Goal: Task Accomplishment & Management: Manage account settings

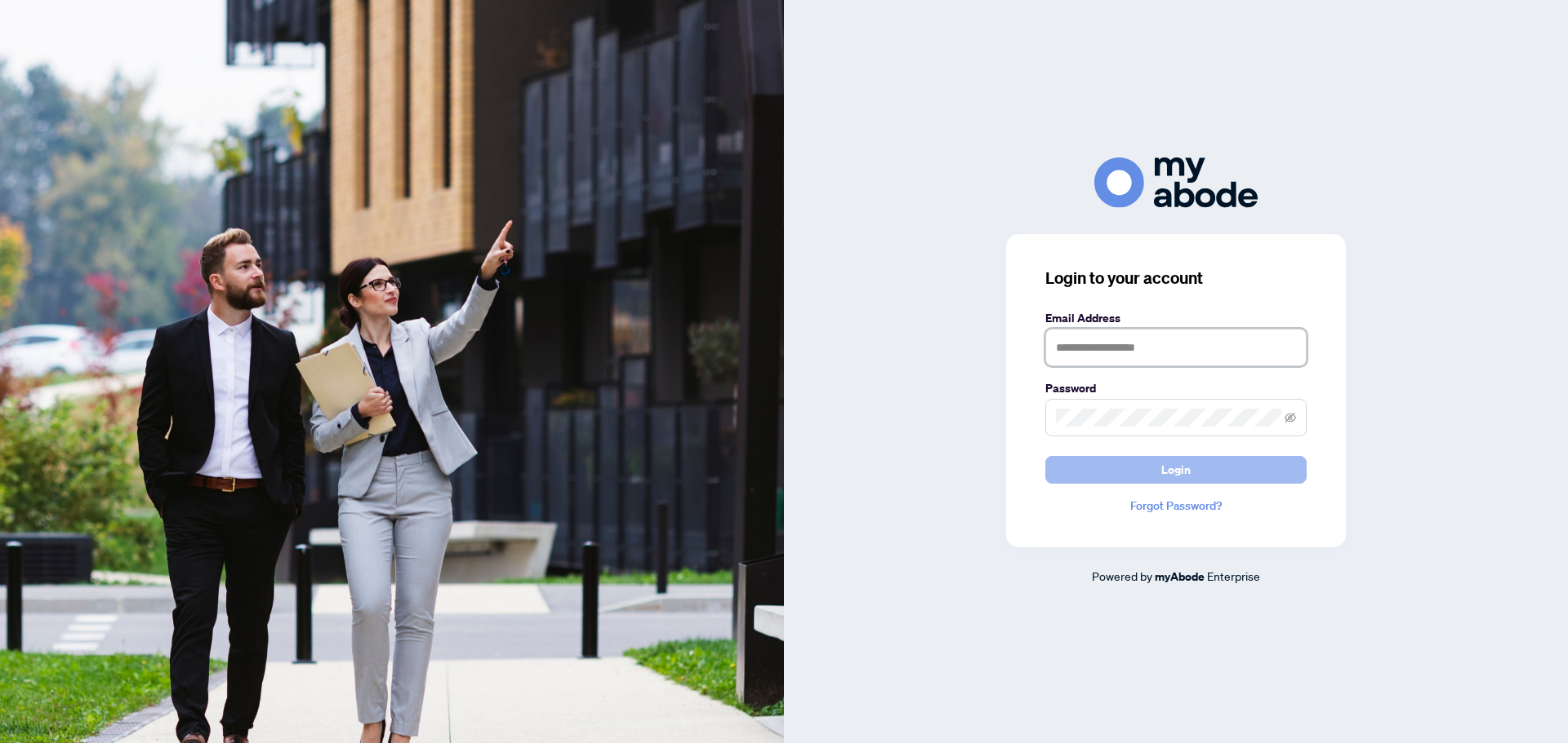
type input "**********"
click at [1166, 476] on span "Login" at bounding box center [1176, 470] width 30 height 26
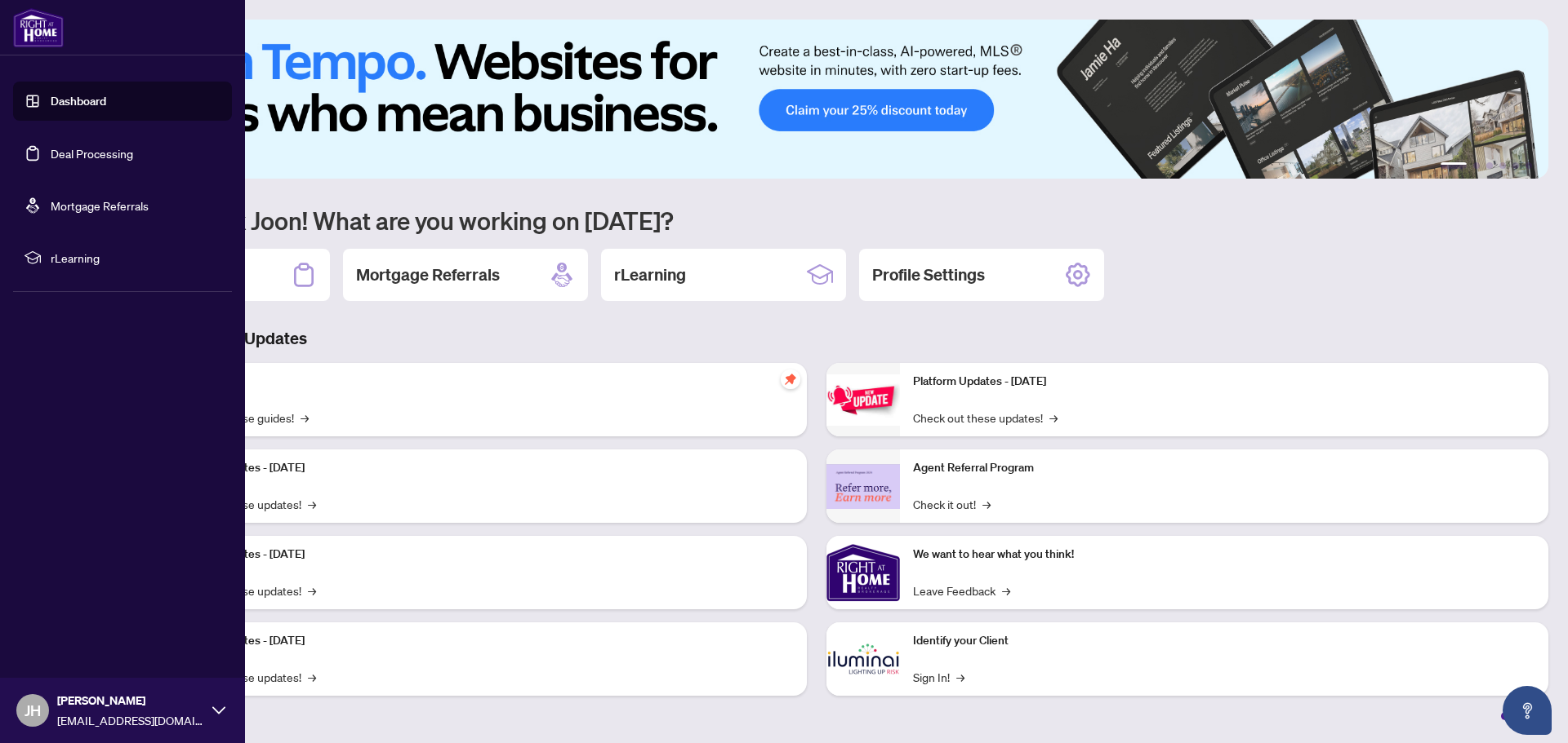
click at [95, 157] on link "Deal Processing" at bounding box center [91, 153] width 82 height 15
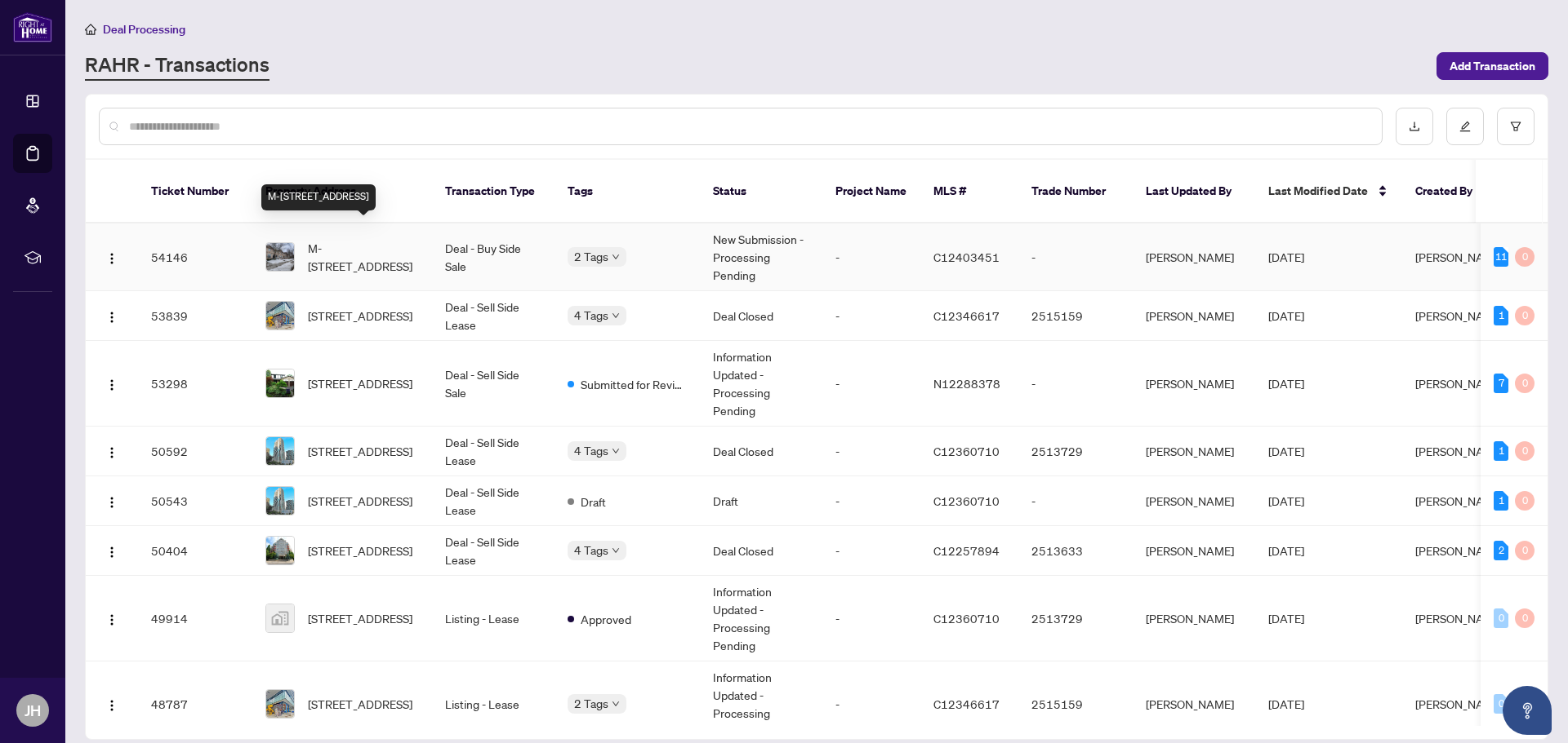
click at [379, 239] on span "M-3348 Bayview Ave, Toronto, Ontario M2M 3R9, Canada" at bounding box center [363, 257] width 111 height 36
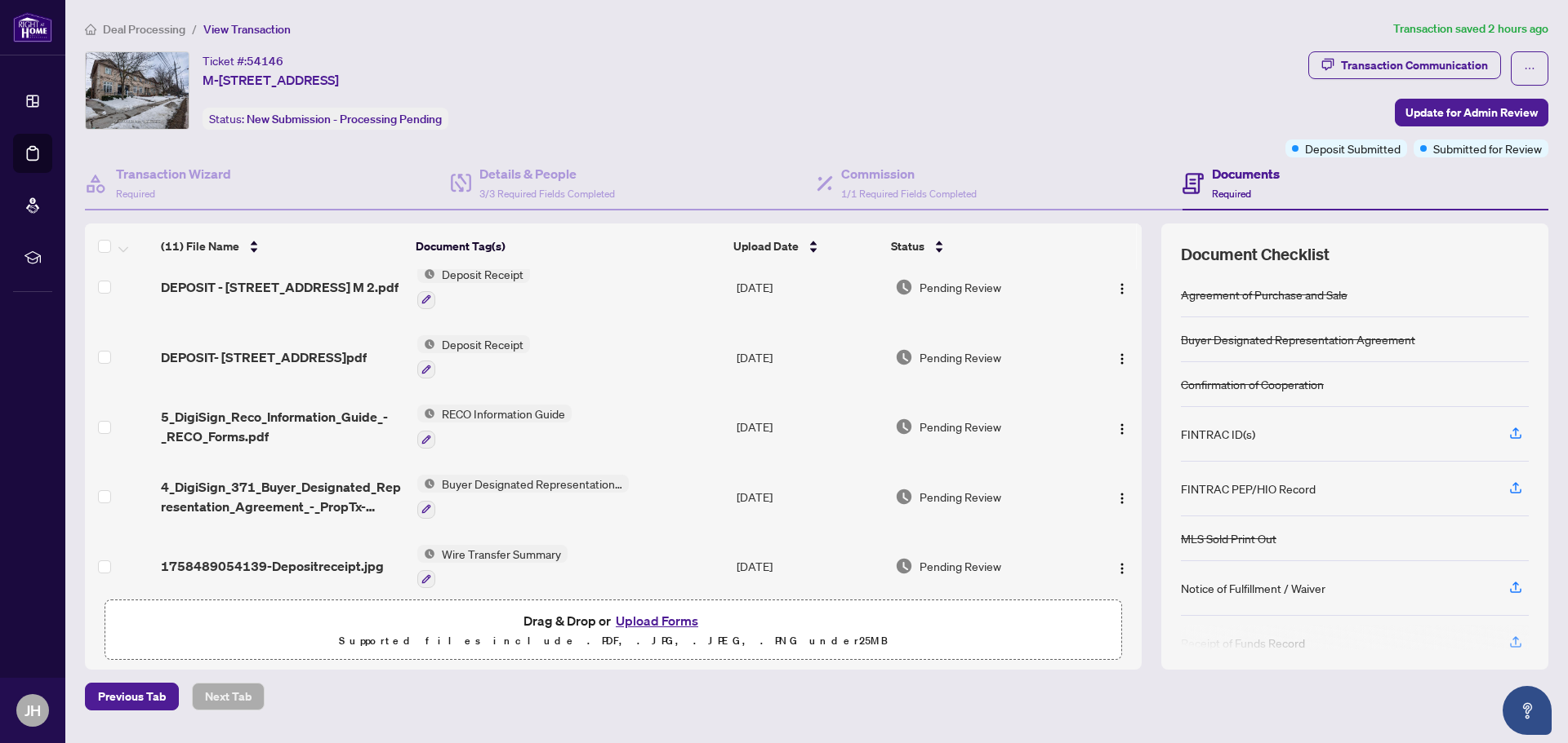
scroll to position [449, 0]
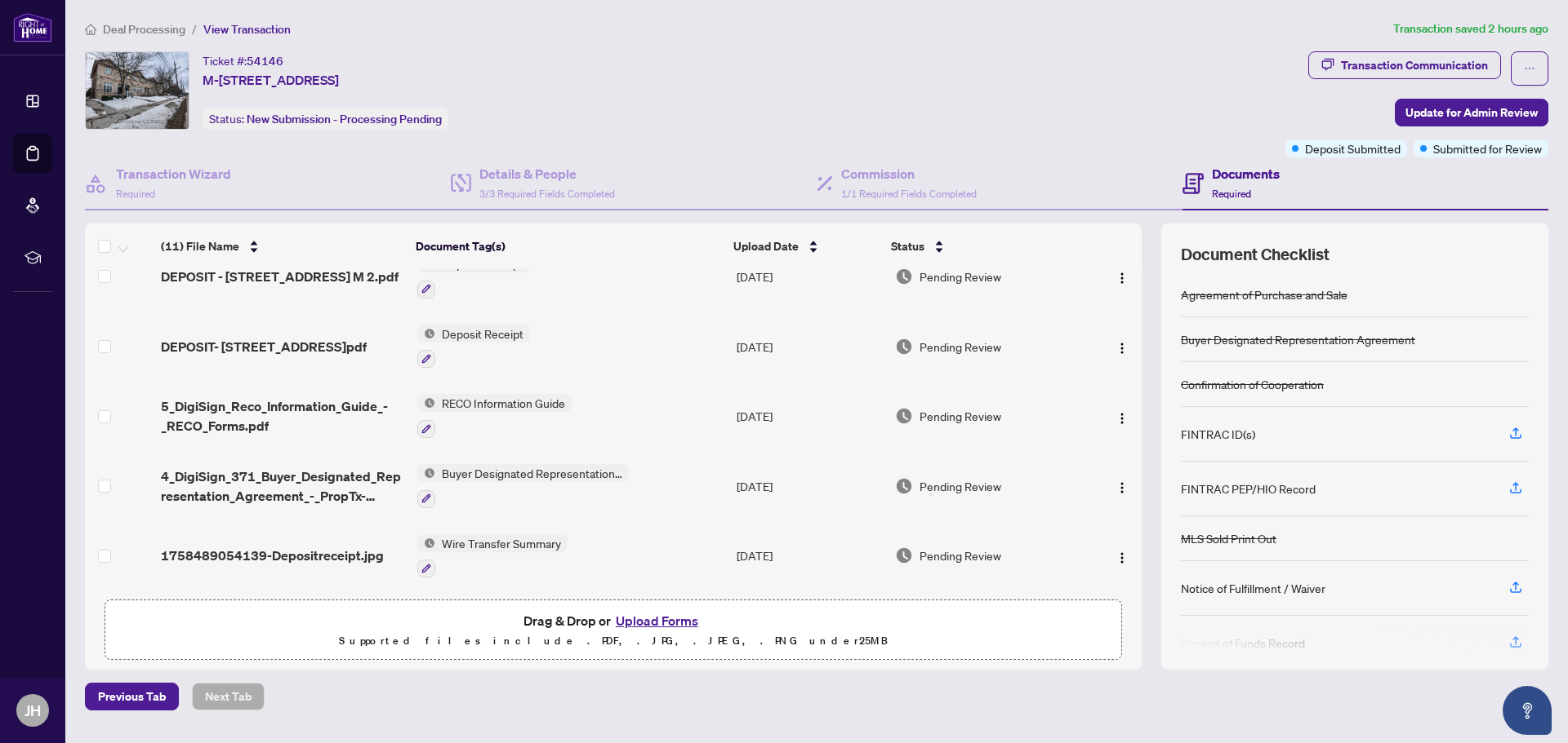
click at [660, 616] on button "Upload Forms" at bounding box center [656, 620] width 92 height 21
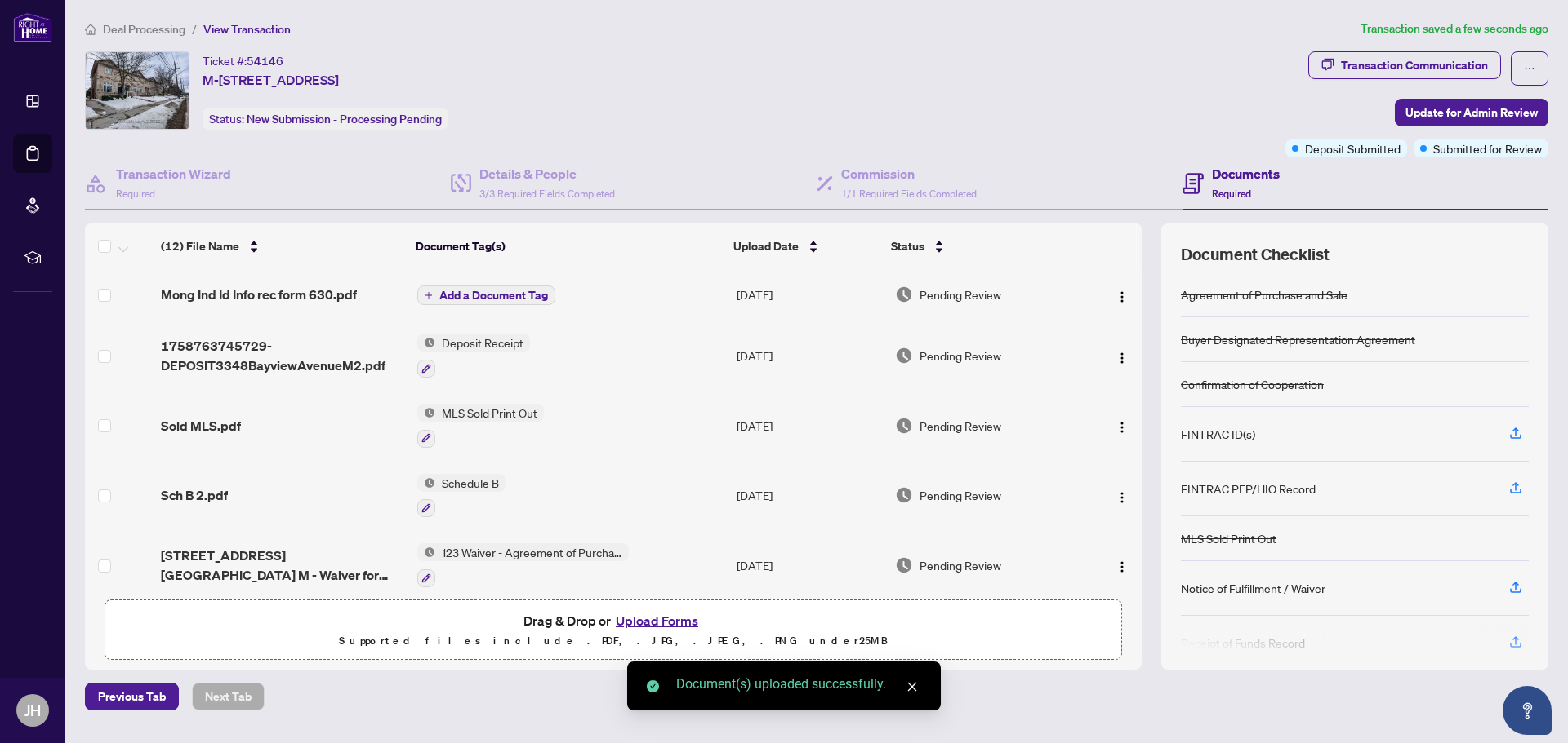
scroll to position [0, 0]
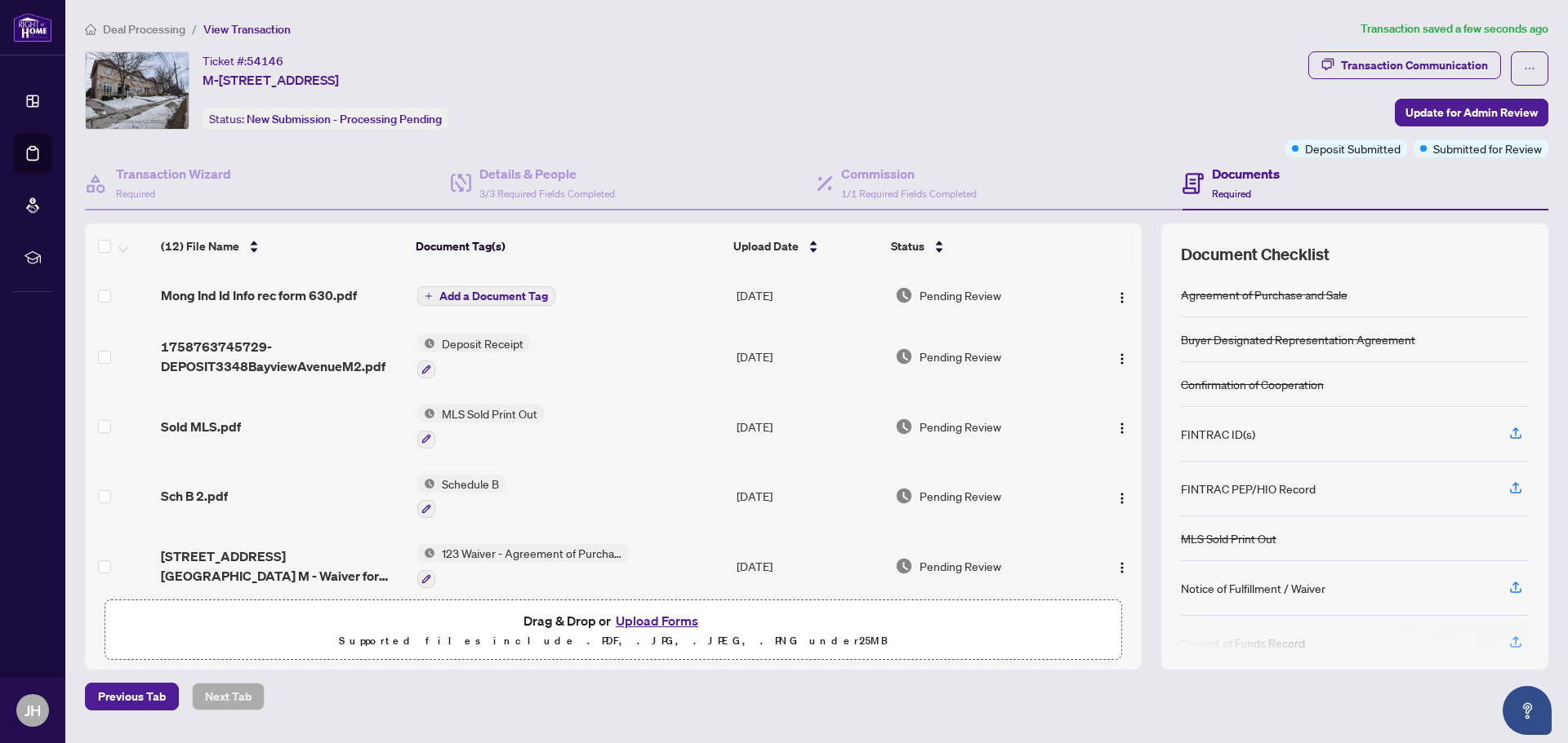
click at [478, 293] on span "Add a Document Tag" at bounding box center [494, 297] width 109 height 12
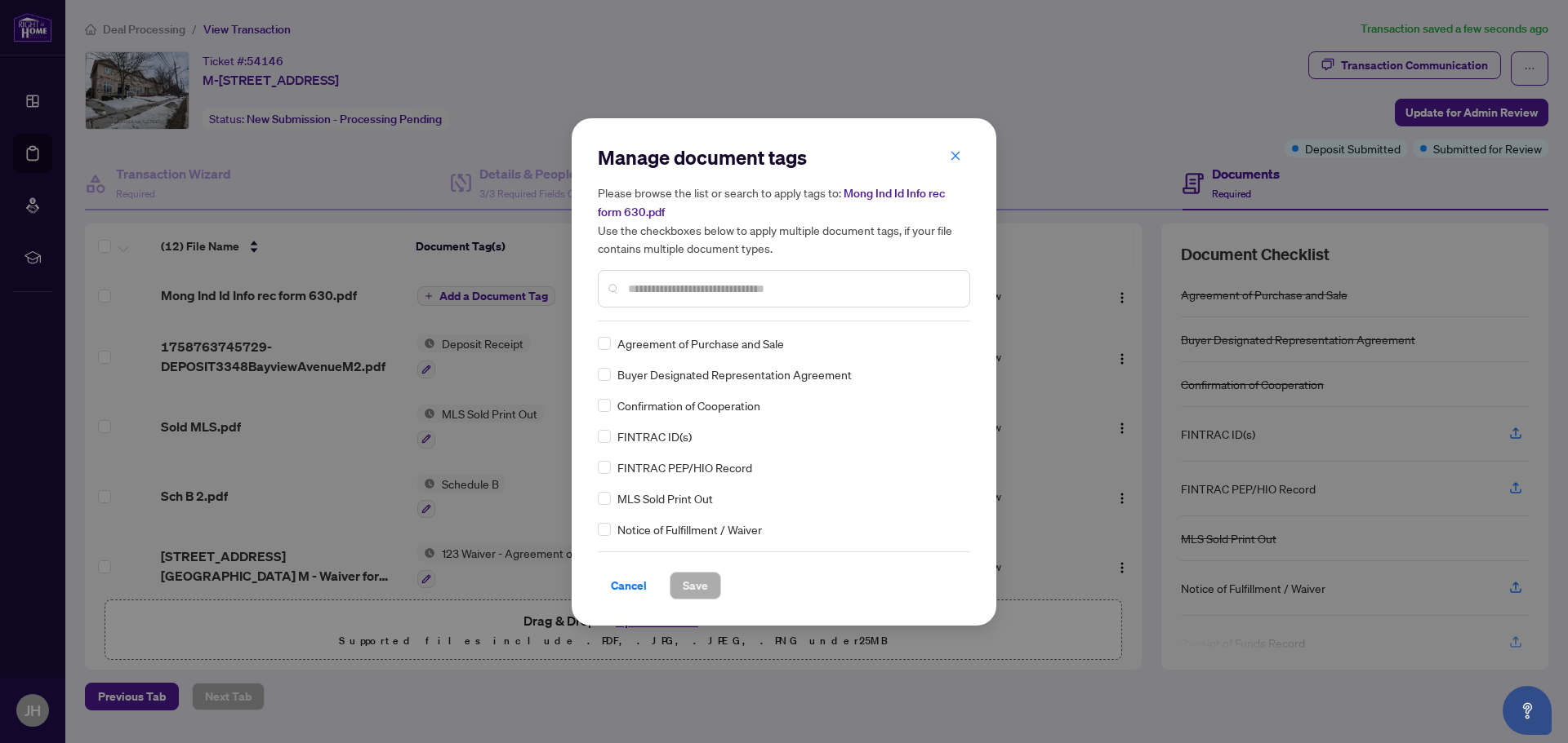
click at [682, 287] on input "text" at bounding box center [792, 289] width 329 height 18
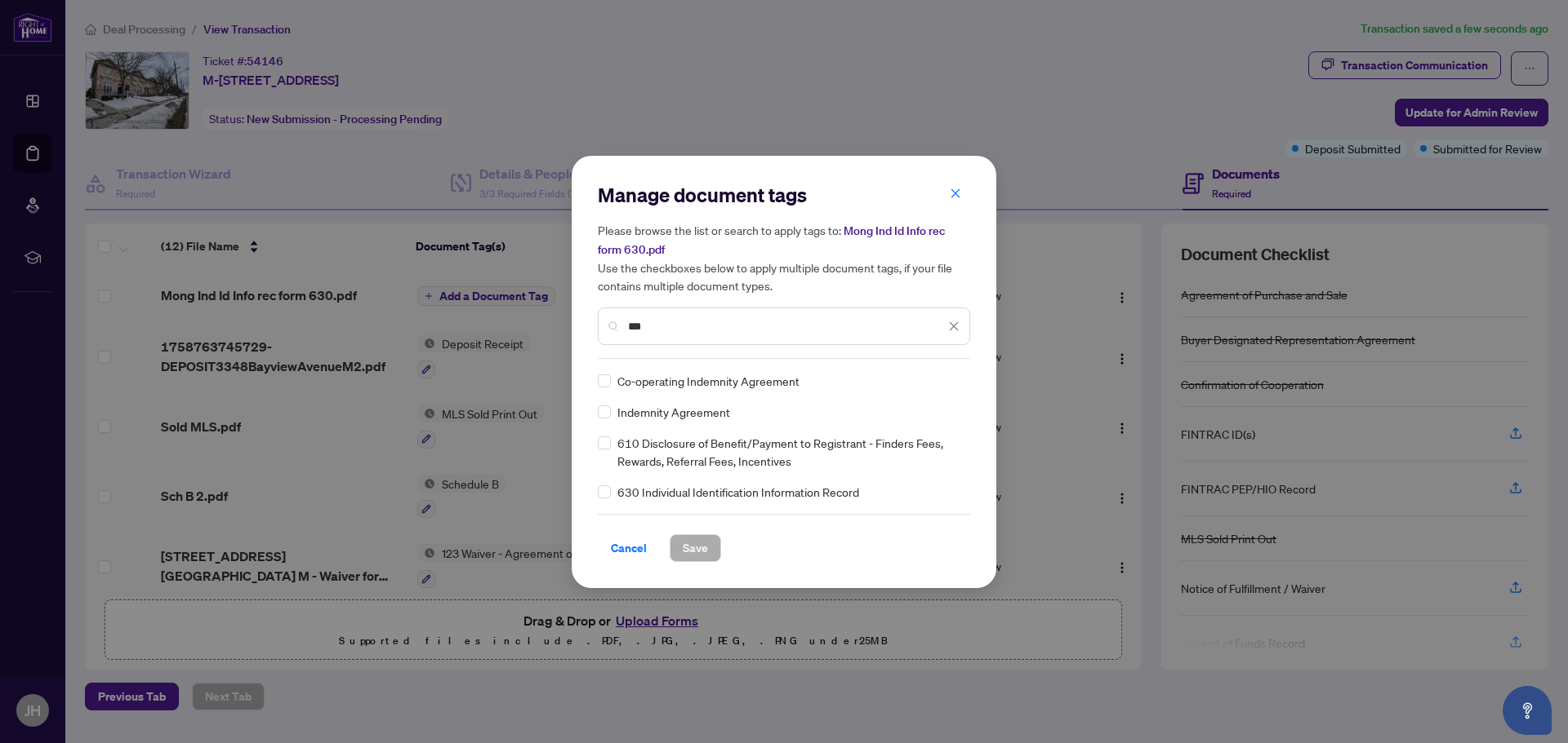
type input "***"
click at [797, 492] on span "630 Individual Identification Information Record" at bounding box center [738, 492] width 242 height 18
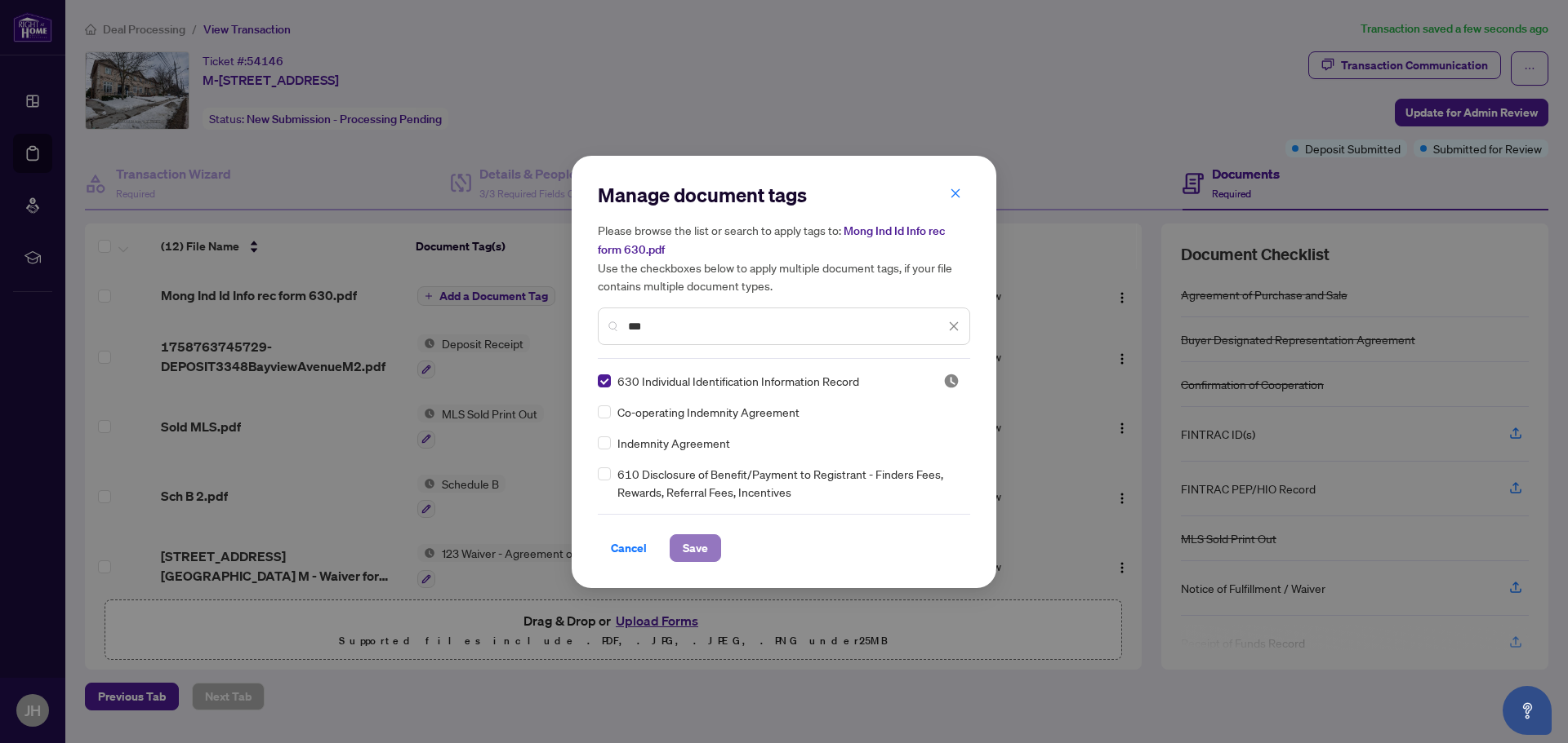
click at [699, 548] on span "Save" at bounding box center [696, 548] width 26 height 26
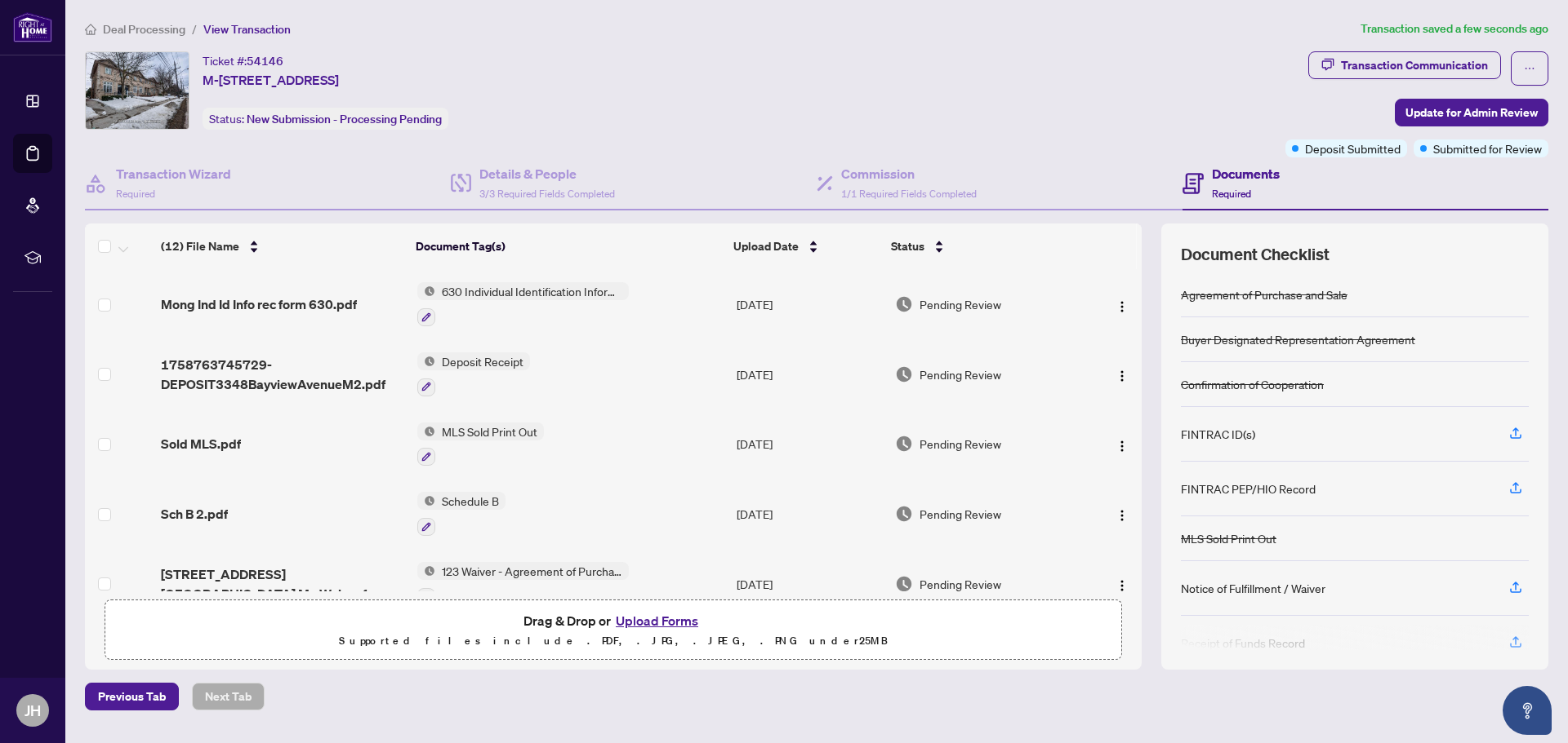
click at [649, 618] on button "Upload Forms" at bounding box center [656, 620] width 92 height 21
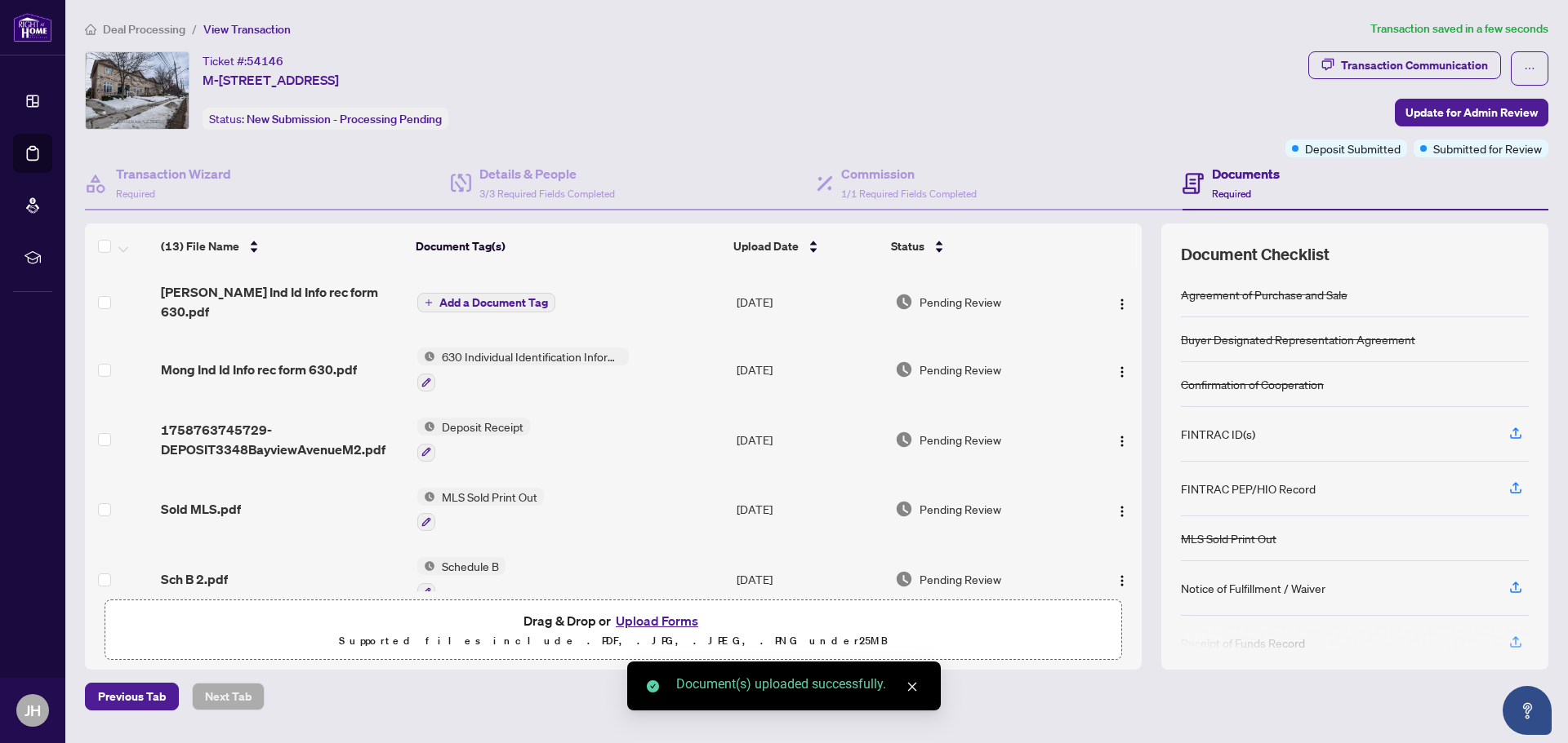
click at [465, 297] on span "Add a Document Tag" at bounding box center [494, 303] width 109 height 12
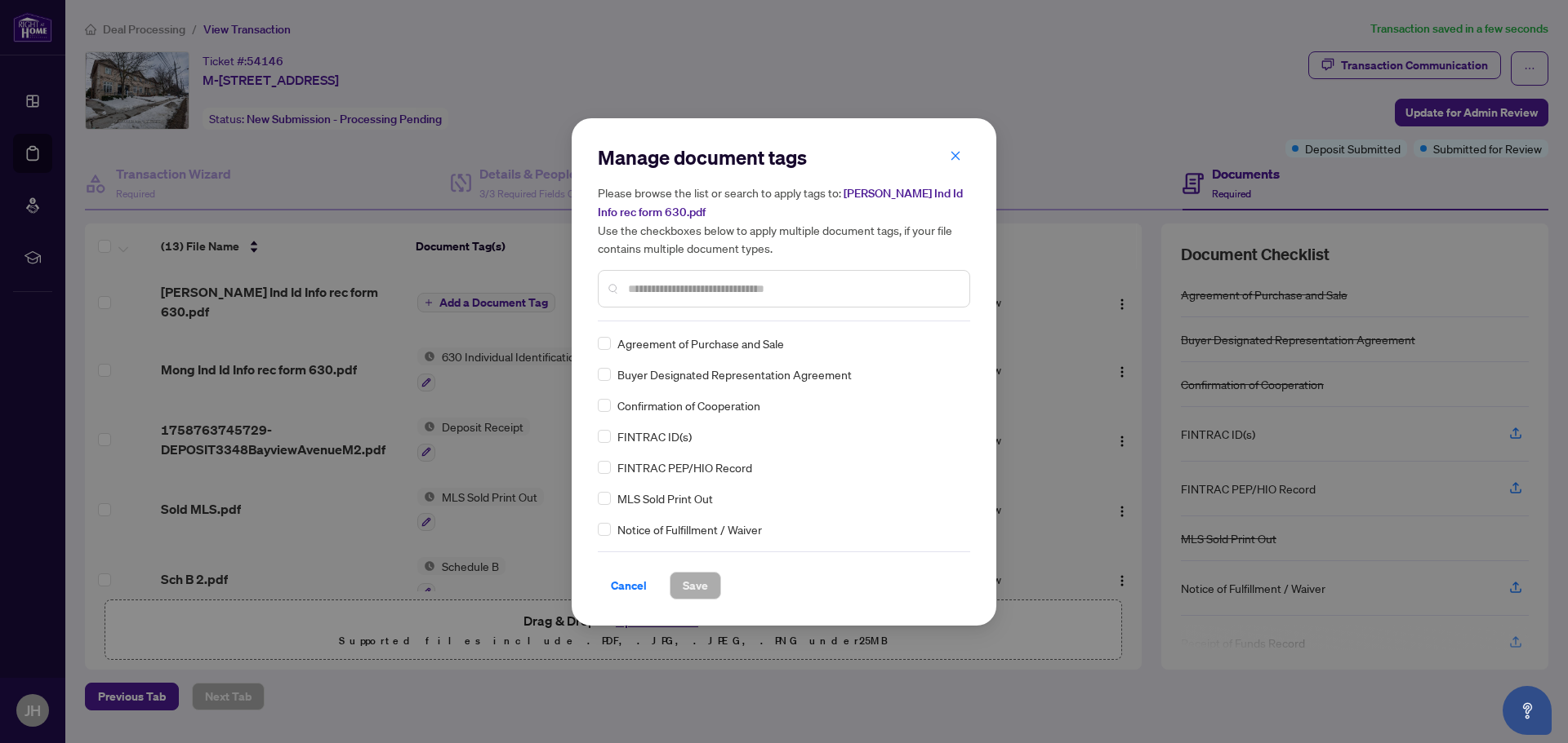
click at [702, 287] on input "text" at bounding box center [792, 289] width 329 height 18
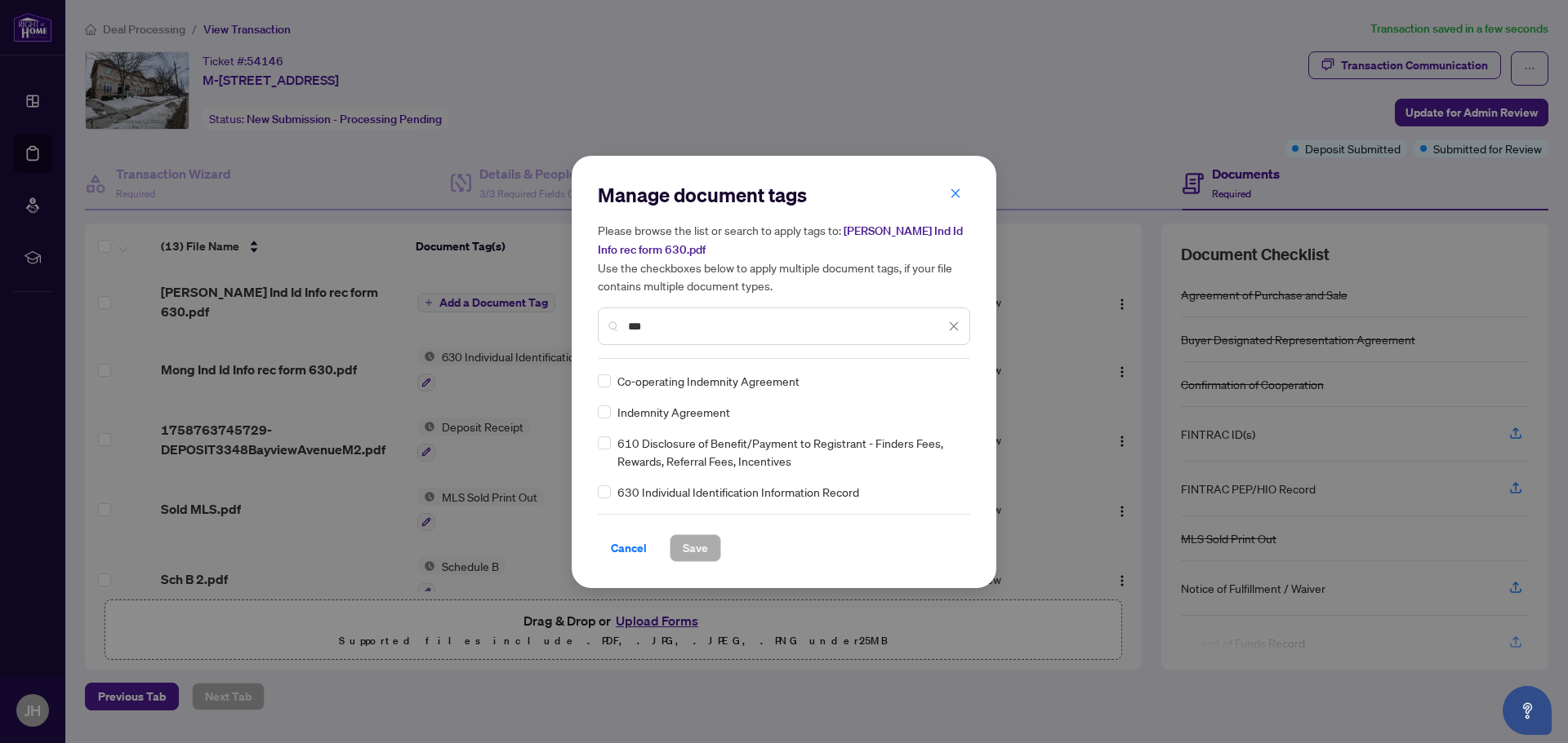
type input "***"
click at [767, 493] on span "630 Individual Identification Information Record" at bounding box center [738, 492] width 242 height 18
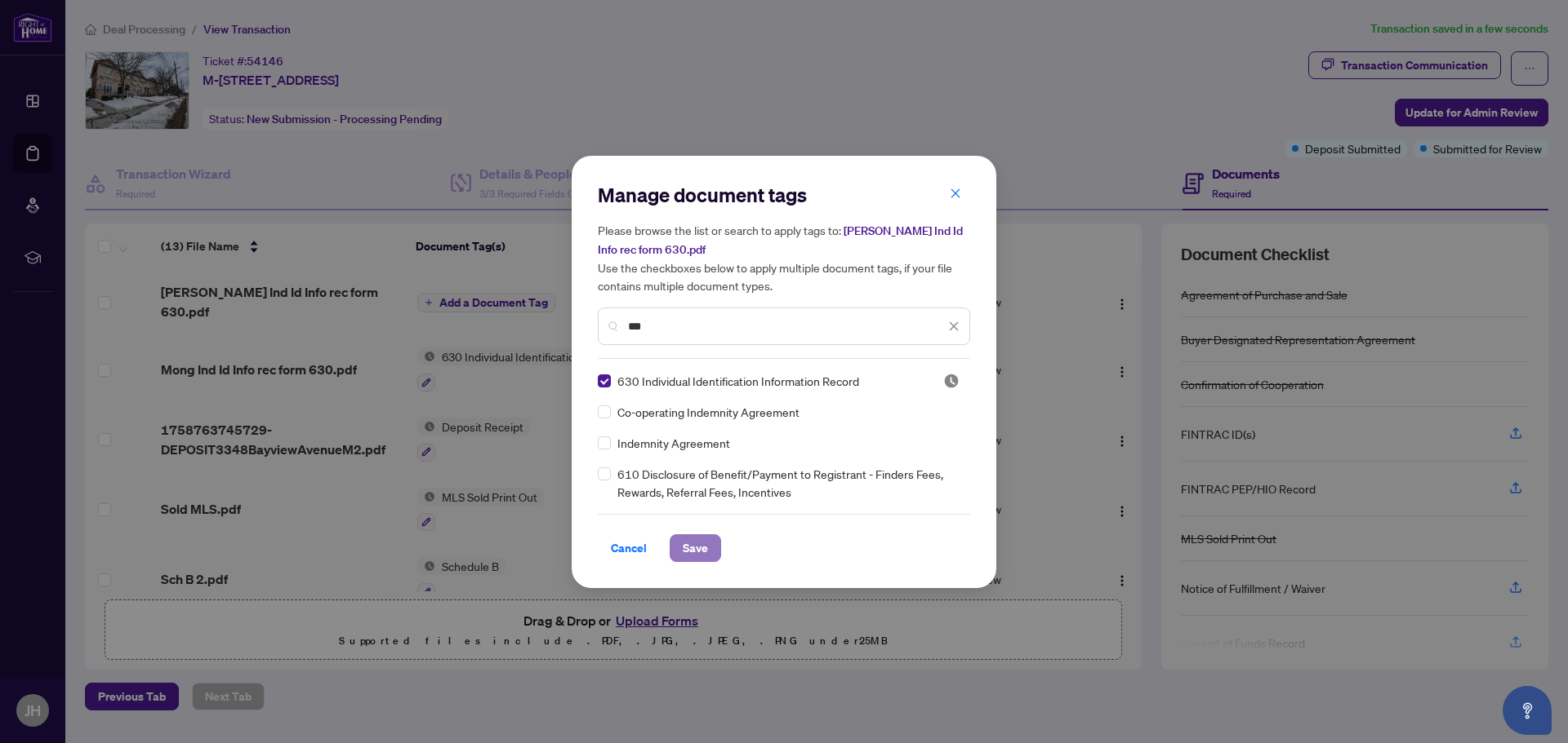
click at [701, 547] on span "Save" at bounding box center [696, 548] width 26 height 26
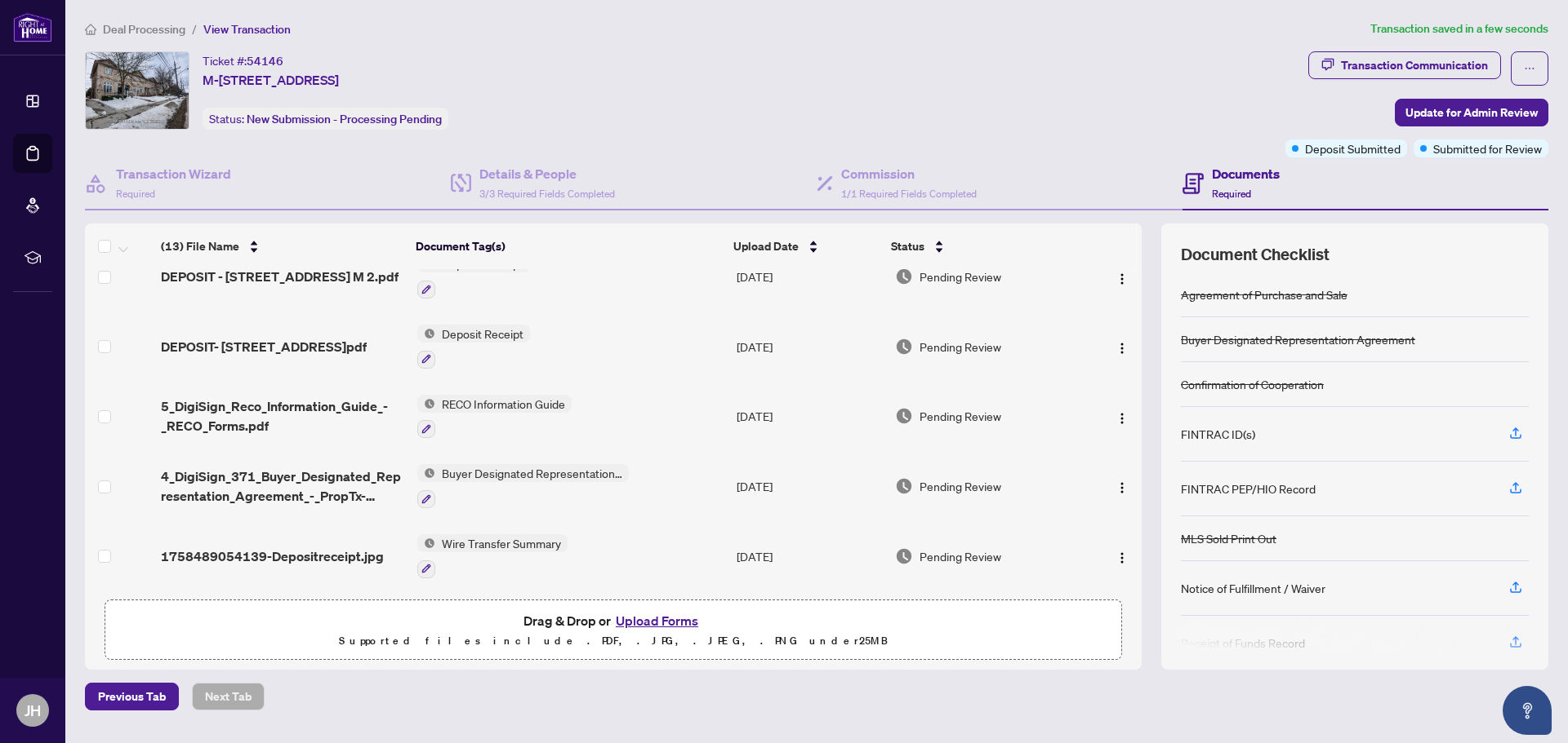
scroll to position [98, 0]
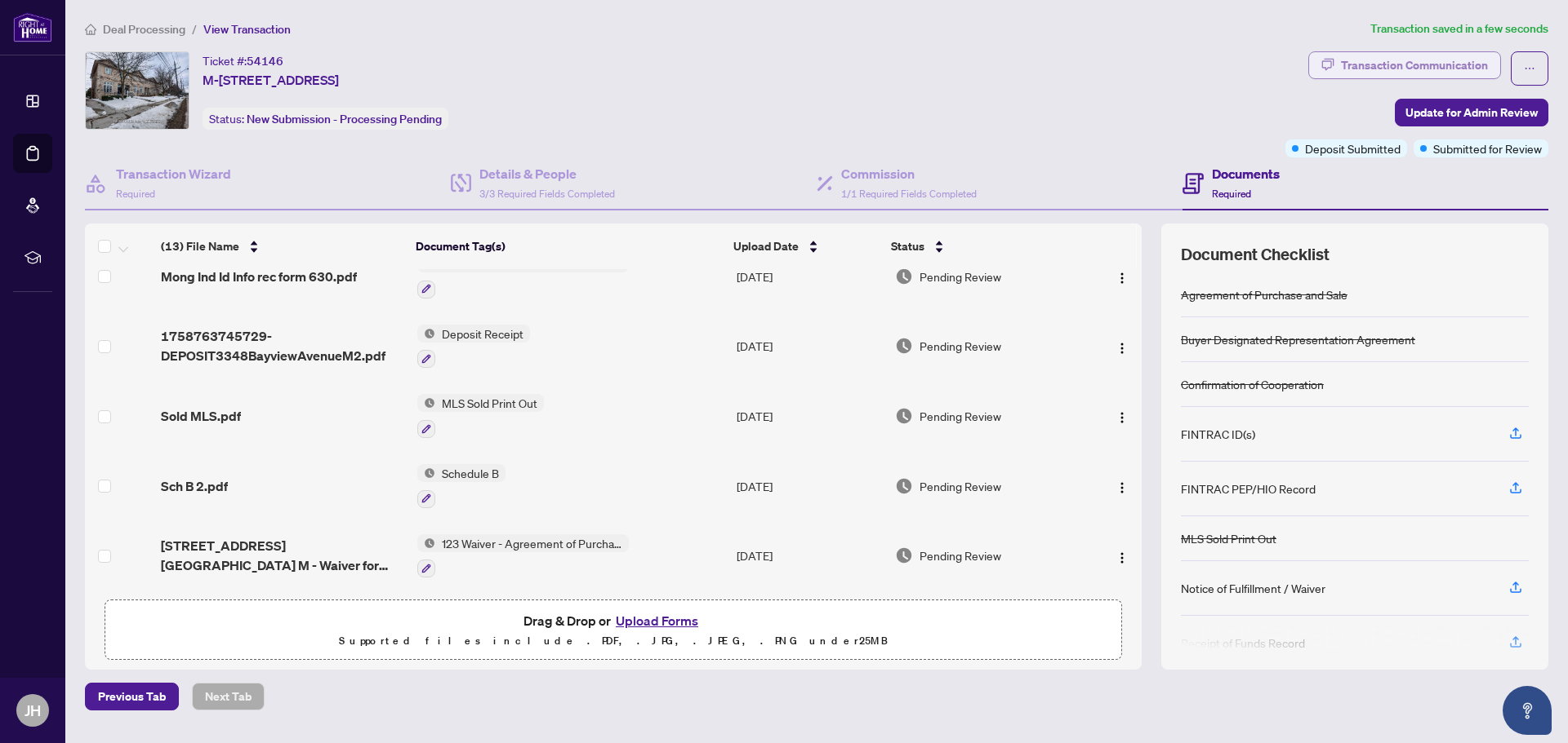
click at [1417, 67] on div "Transaction Communication" at bounding box center [1414, 65] width 147 height 26
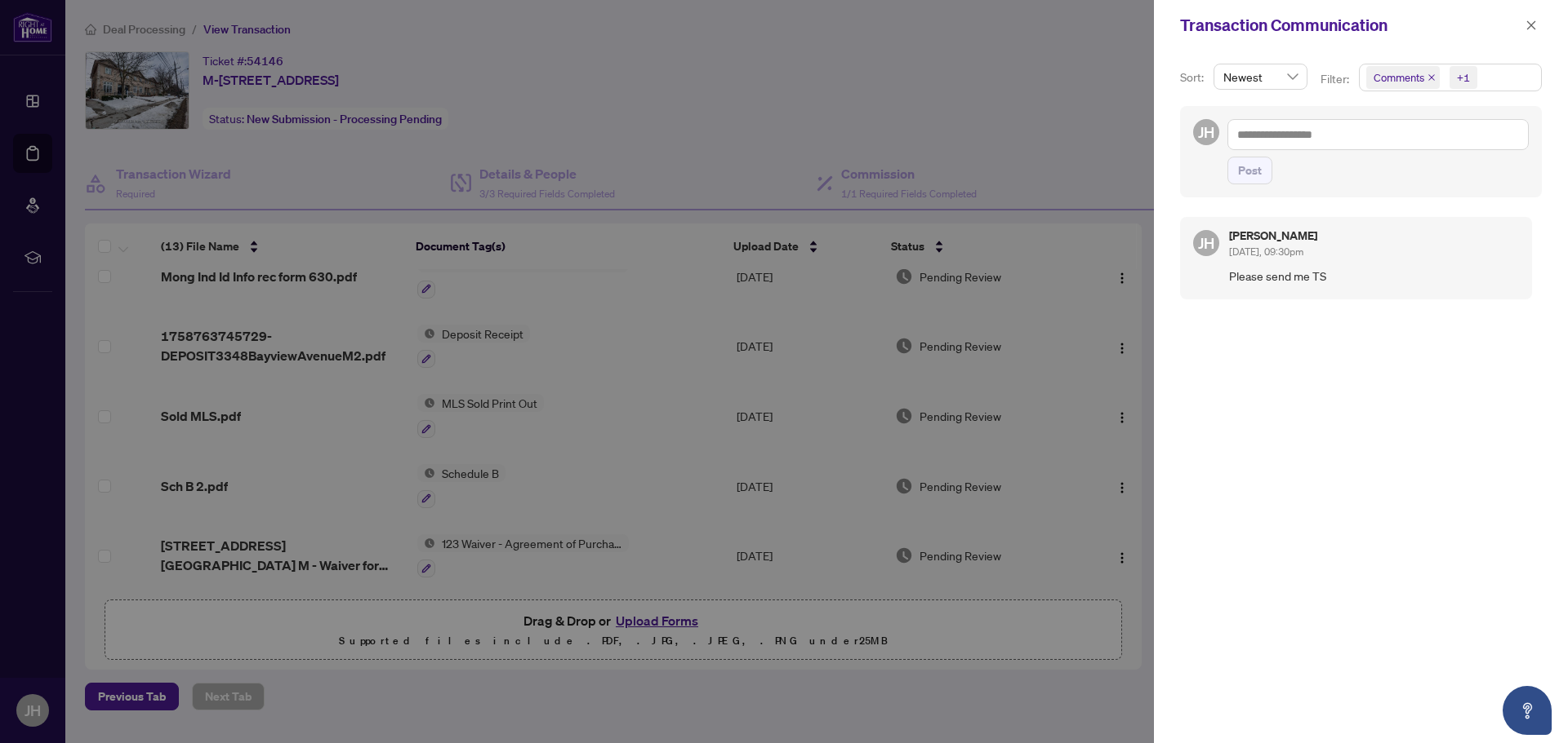
drag, startPoint x: 1534, startPoint y: 28, endPoint x: 1430, endPoint y: 101, distance: 127.1
click at [1534, 30] on icon "close" at bounding box center [1531, 26] width 12 height 12
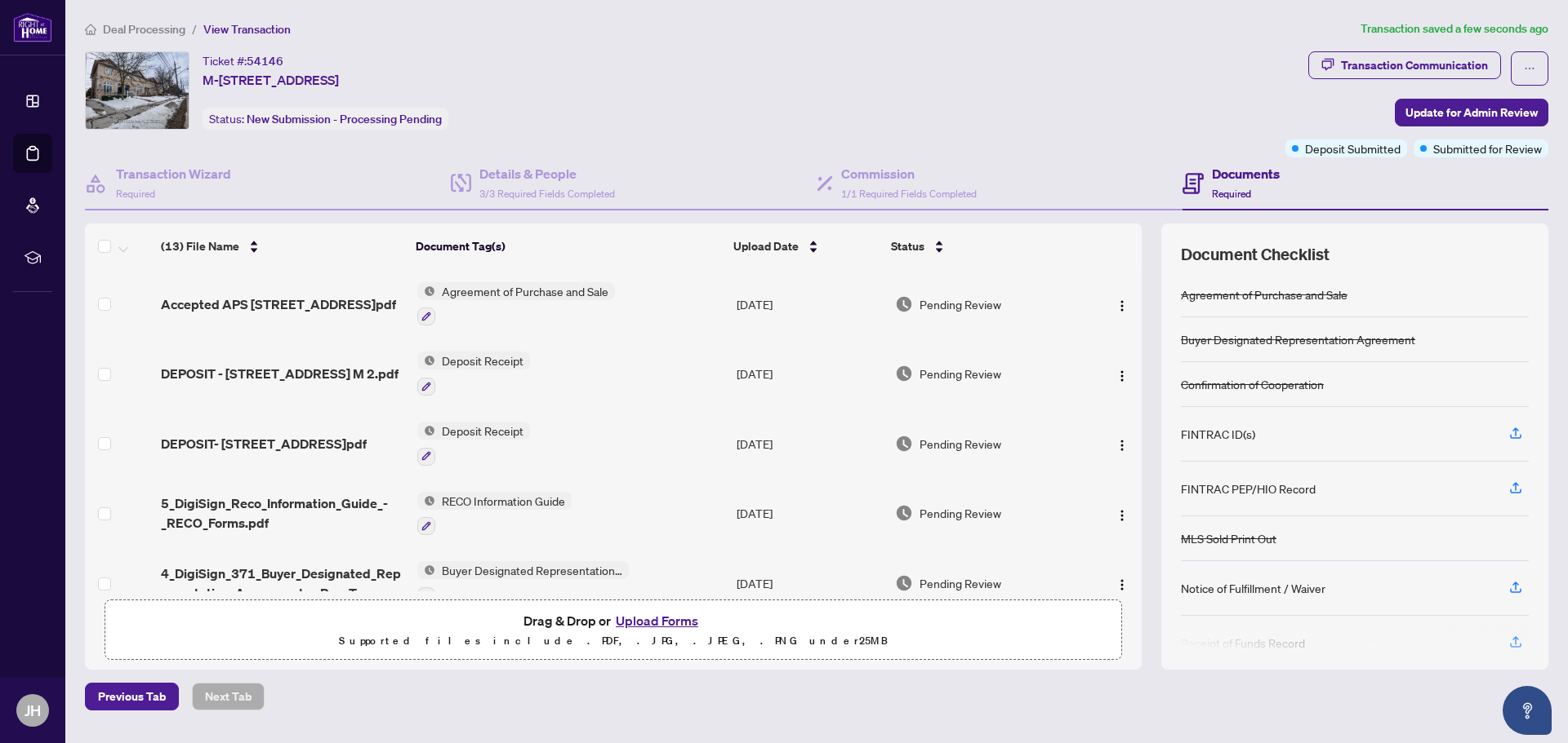
scroll to position [0, 0]
